Goal: Find specific page/section: Find specific page/section

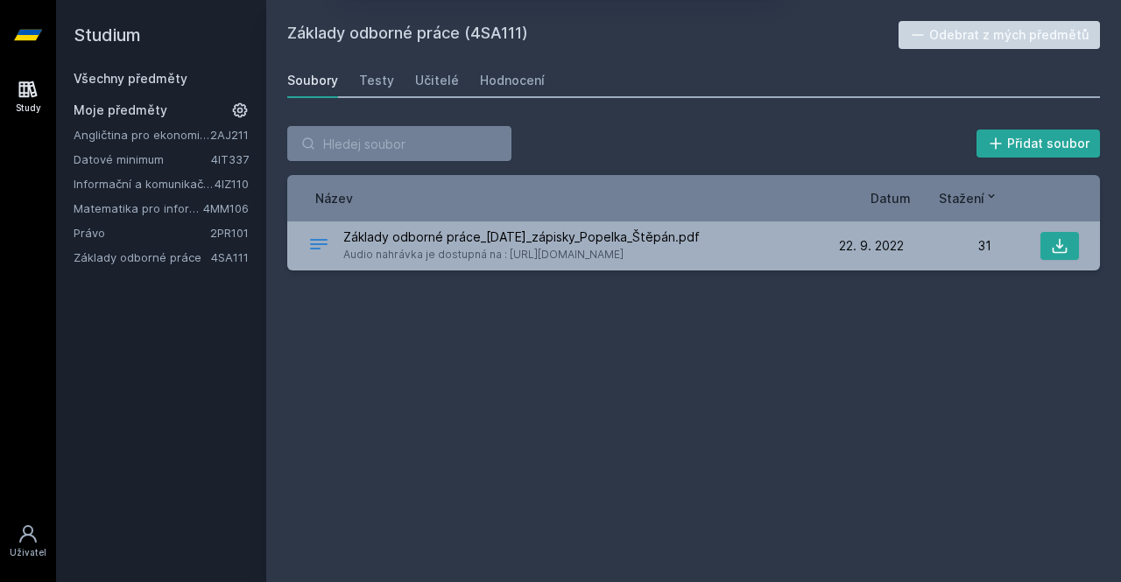
click at [560, 111] on button "Ne" at bounding box center [563, 113] width 63 height 44
click at [100, 229] on link "Právo" at bounding box center [142, 233] width 137 height 18
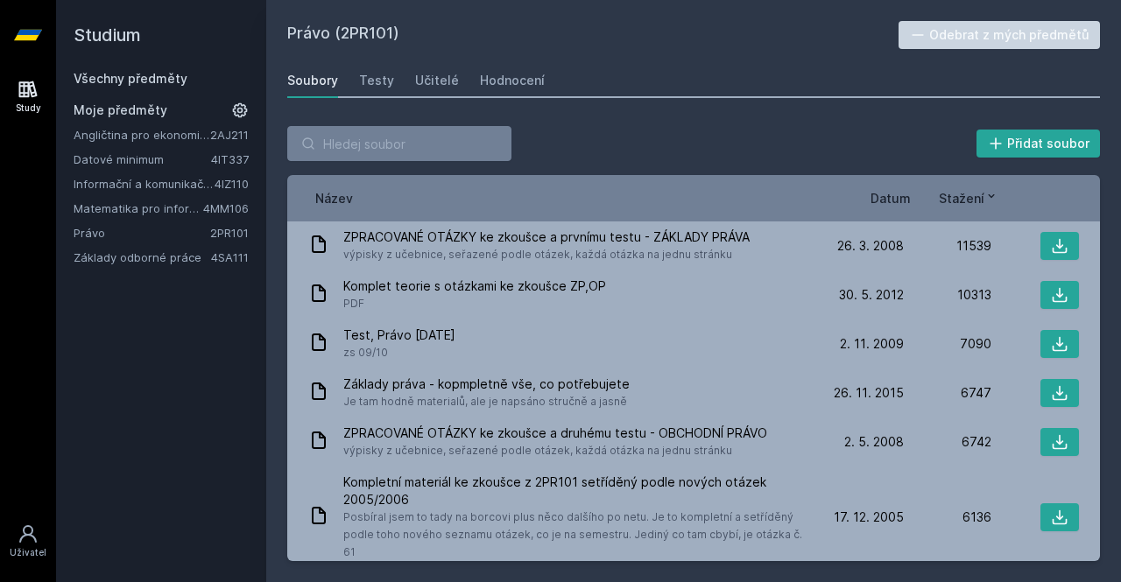
click at [886, 218] on div "Název Datum Stažení" at bounding box center [693, 198] width 813 height 46
click at [949, 192] on span "Stažení" at bounding box center [962, 198] width 46 height 18
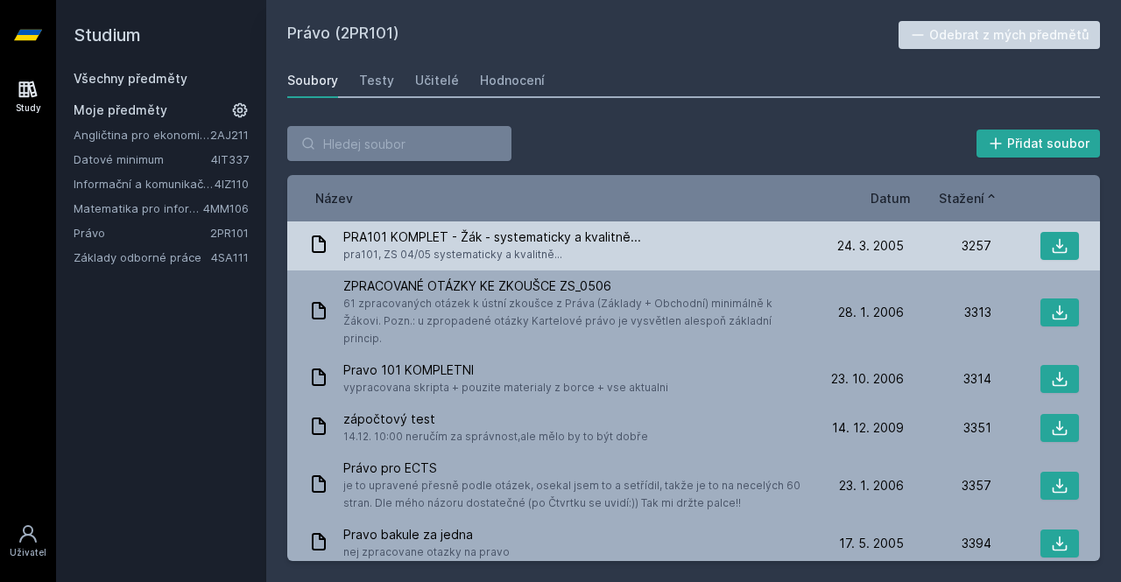
click at [578, 229] on span "PRA101 KOMPLET - Žák - systematicky a kvalitně..." at bounding box center [492, 238] width 298 height 18
click at [1051, 254] on icon at bounding box center [1060, 246] width 18 height 18
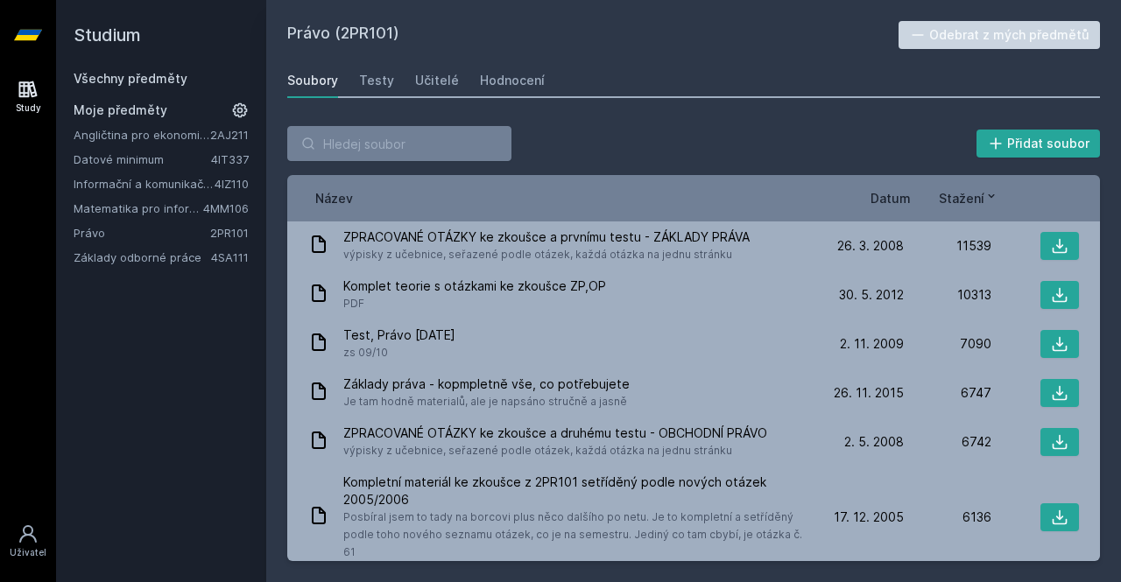
click at [965, 192] on span "Stažení" at bounding box center [962, 198] width 46 height 18
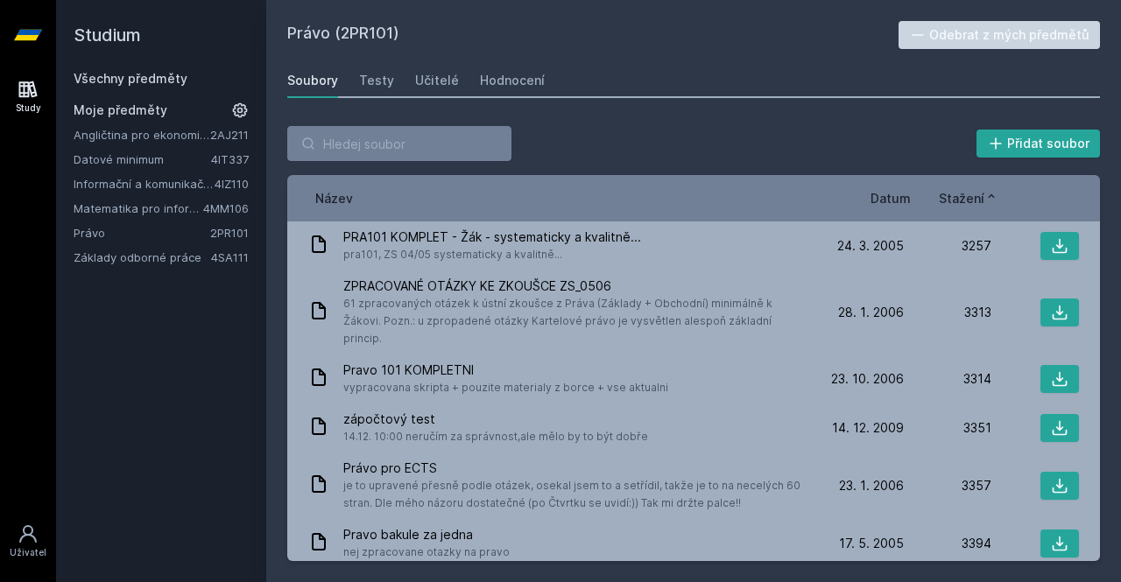
click at [968, 198] on span "Stažení" at bounding box center [962, 198] width 46 height 18
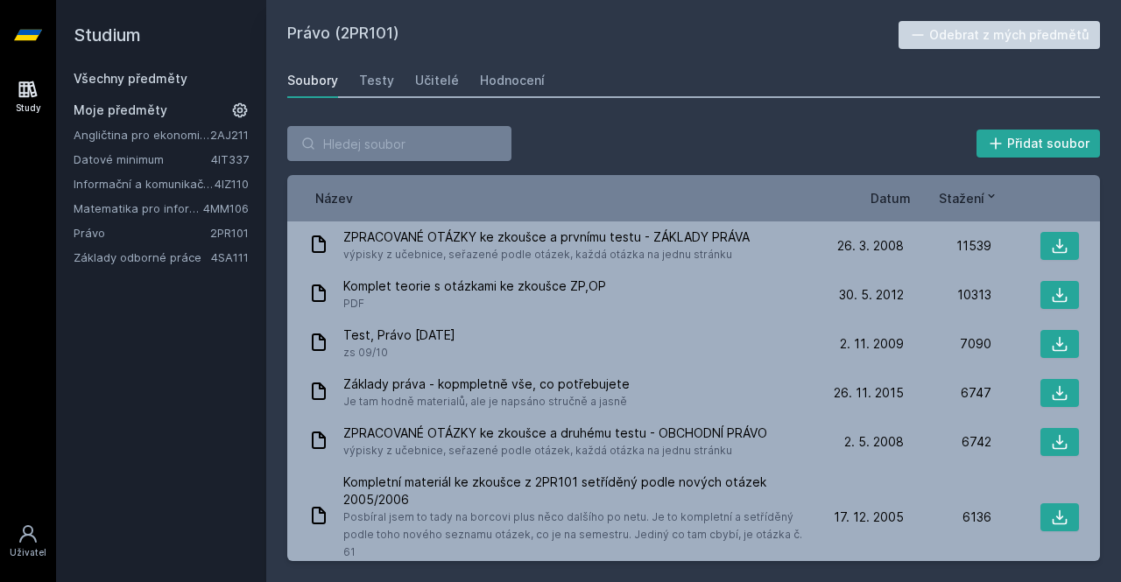
click at [961, 192] on span "Stažení" at bounding box center [962, 198] width 46 height 18
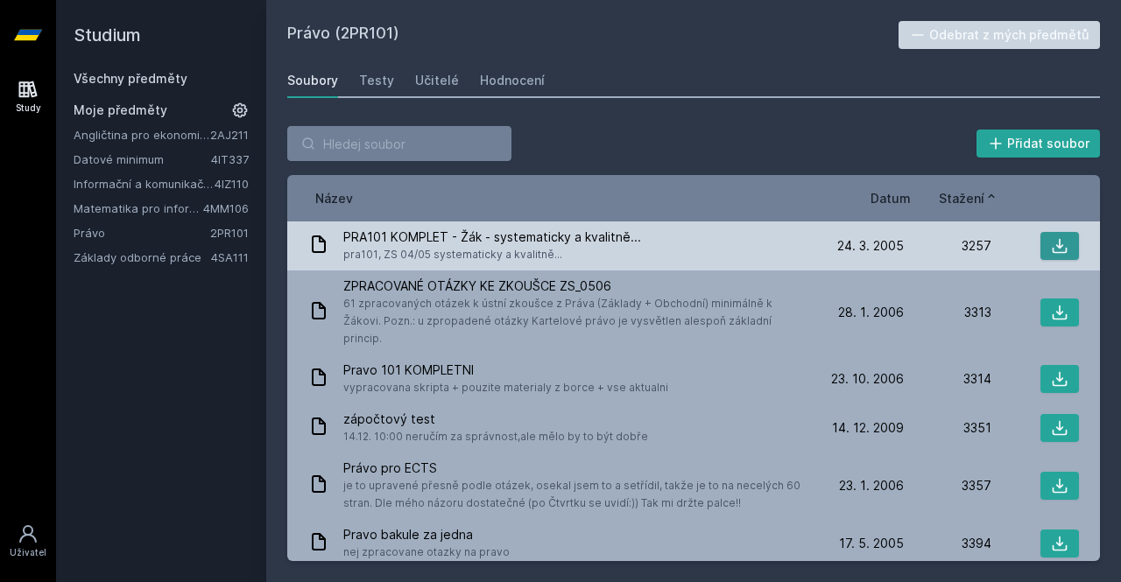
click at [1053, 250] on icon at bounding box center [1060, 246] width 15 height 15
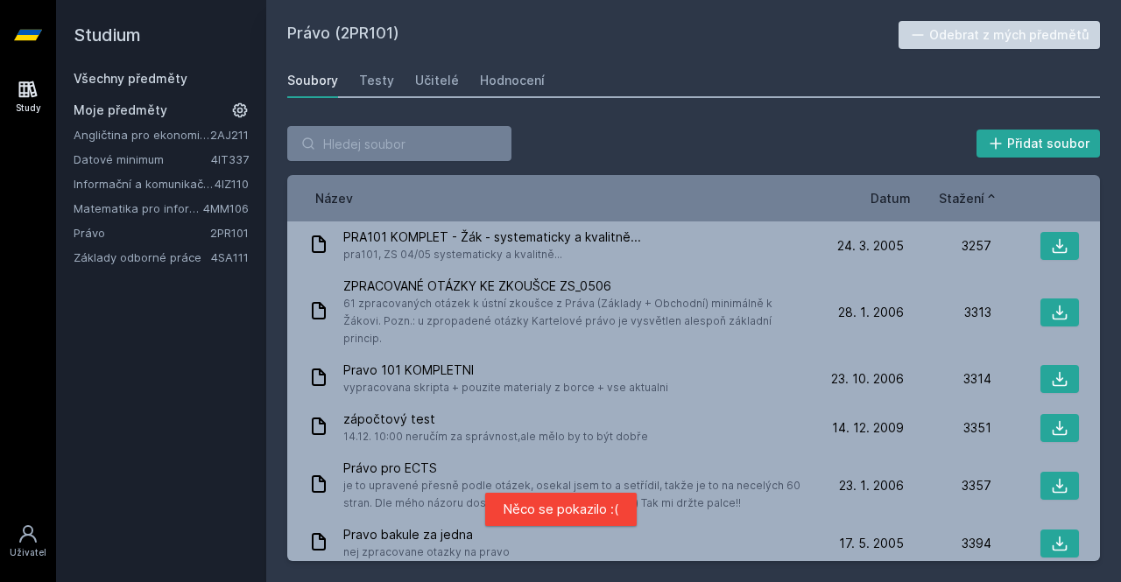
click at [966, 201] on span "Stažení" at bounding box center [962, 198] width 46 height 18
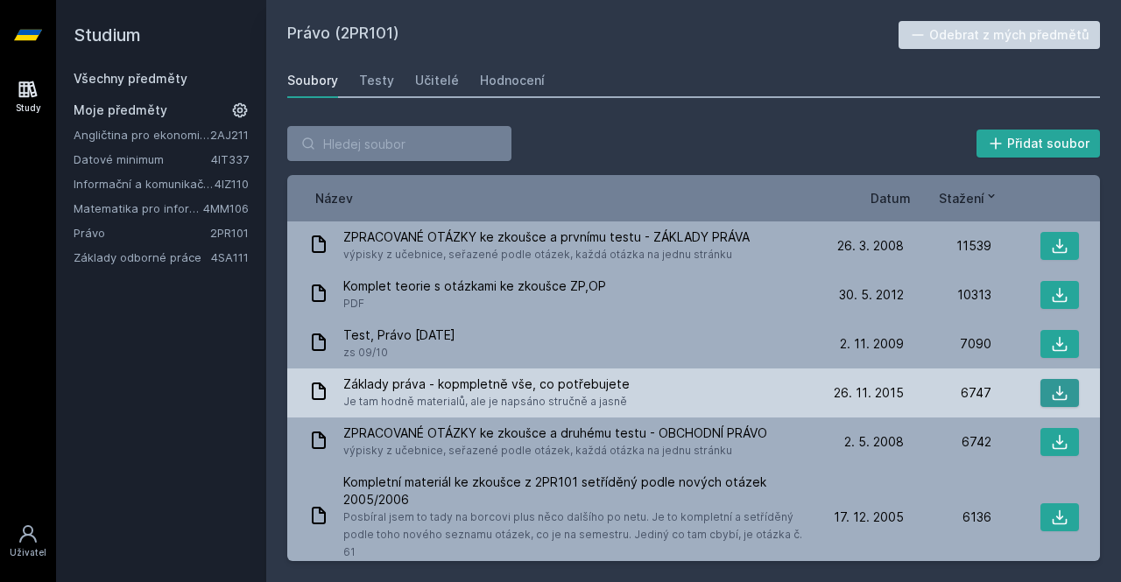
click at [1053, 398] on icon at bounding box center [1060, 393] width 15 height 15
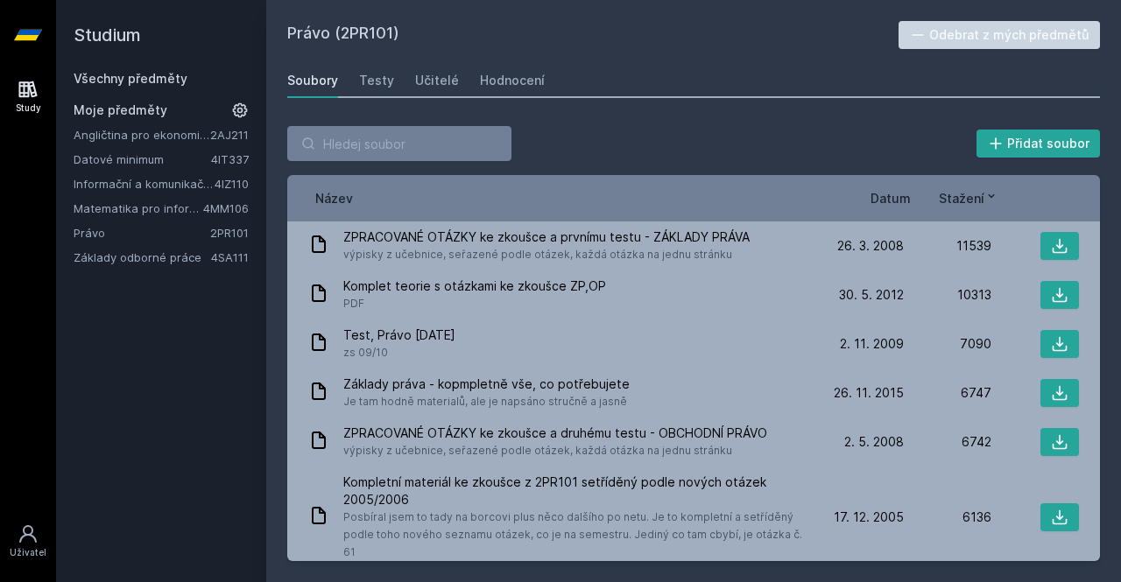
click at [897, 195] on span "Datum" at bounding box center [890, 198] width 40 height 18
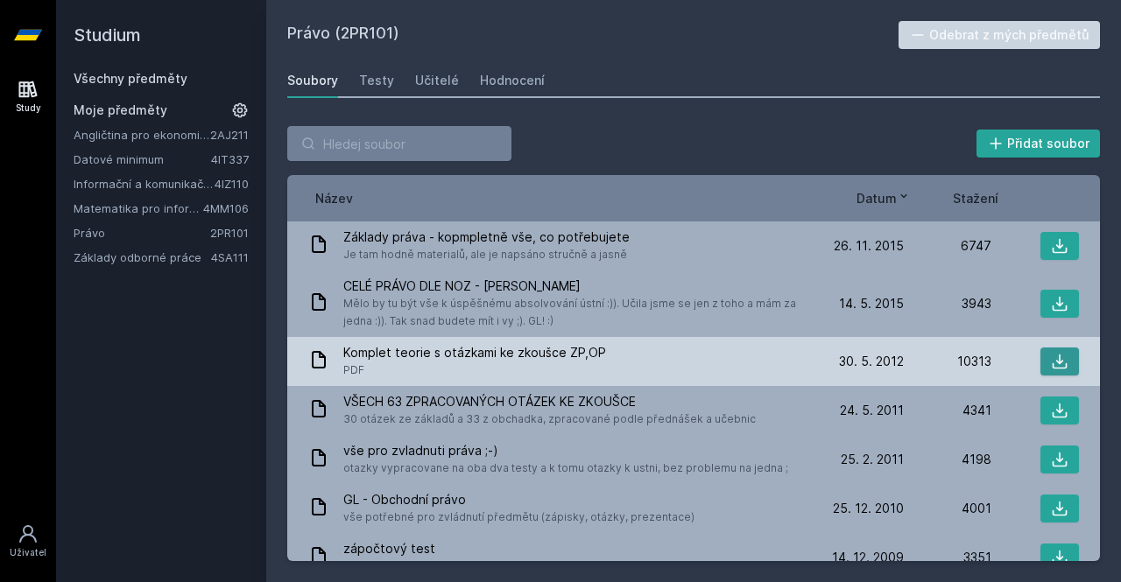
click at [1051, 360] on icon at bounding box center [1060, 362] width 18 height 18
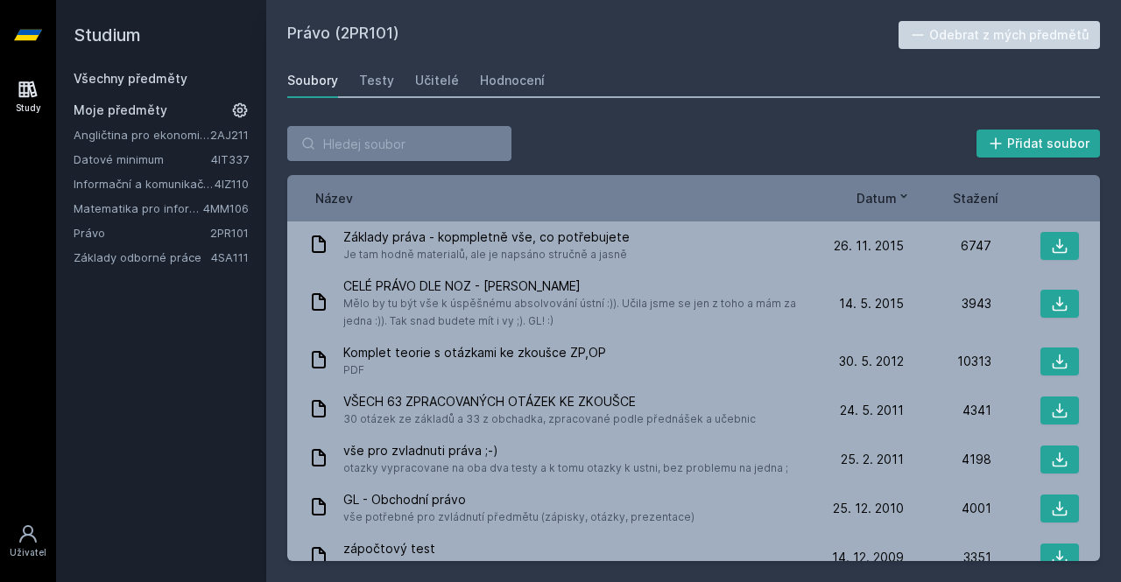
click at [1120, 461] on div "Přidat soubor Řazení: Název Datum Stažení Název Datum Stažení Základy práva - k…" at bounding box center [693, 343] width 855 height 477
click at [735, 81] on div "Soubory Testy Učitelé Hodnocení" at bounding box center [693, 80] width 813 height 35
click at [157, 262] on link "Základy odborné práce" at bounding box center [142, 258] width 137 height 18
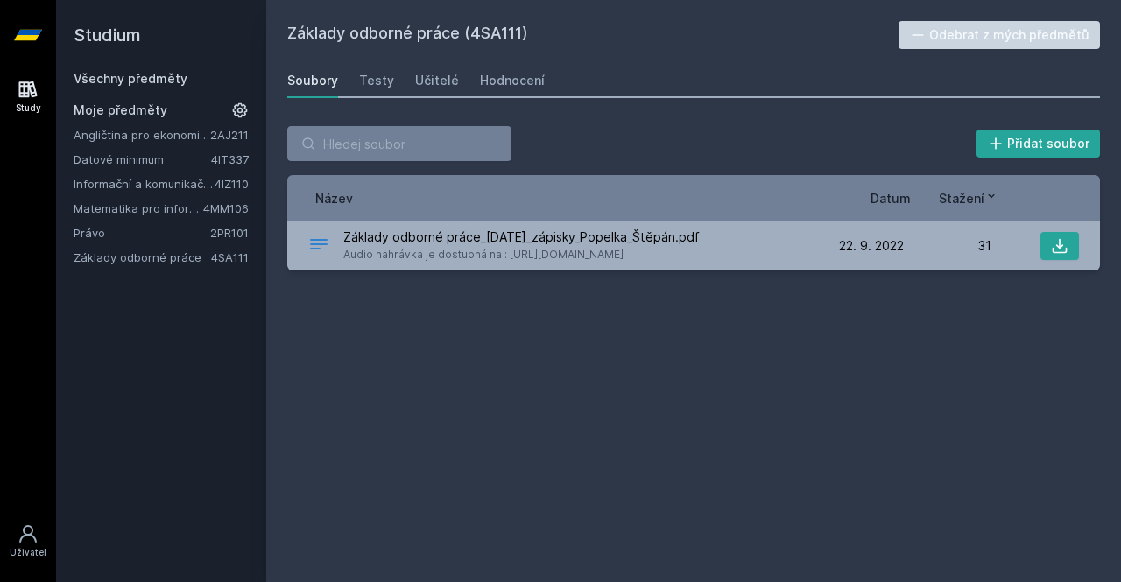
drag, startPoint x: 471, startPoint y: 32, endPoint x: 521, endPoint y: 45, distance: 51.4
click at [521, 45] on h2 "Základy odborné práce (4SA111)" at bounding box center [592, 35] width 611 height 28
copy h2 "4SA111"
